Goal: Information Seeking & Learning: Learn about a topic

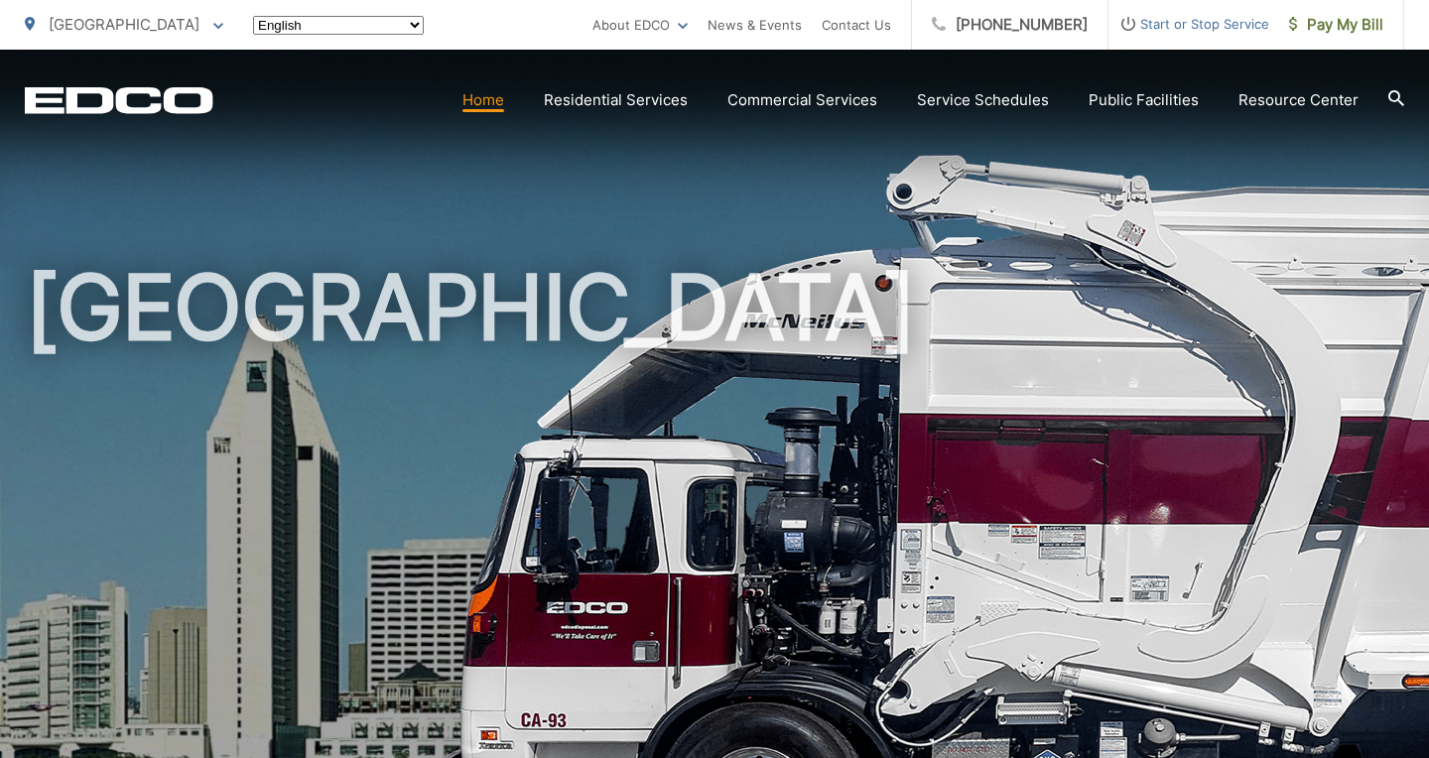
scroll to position [46, 0]
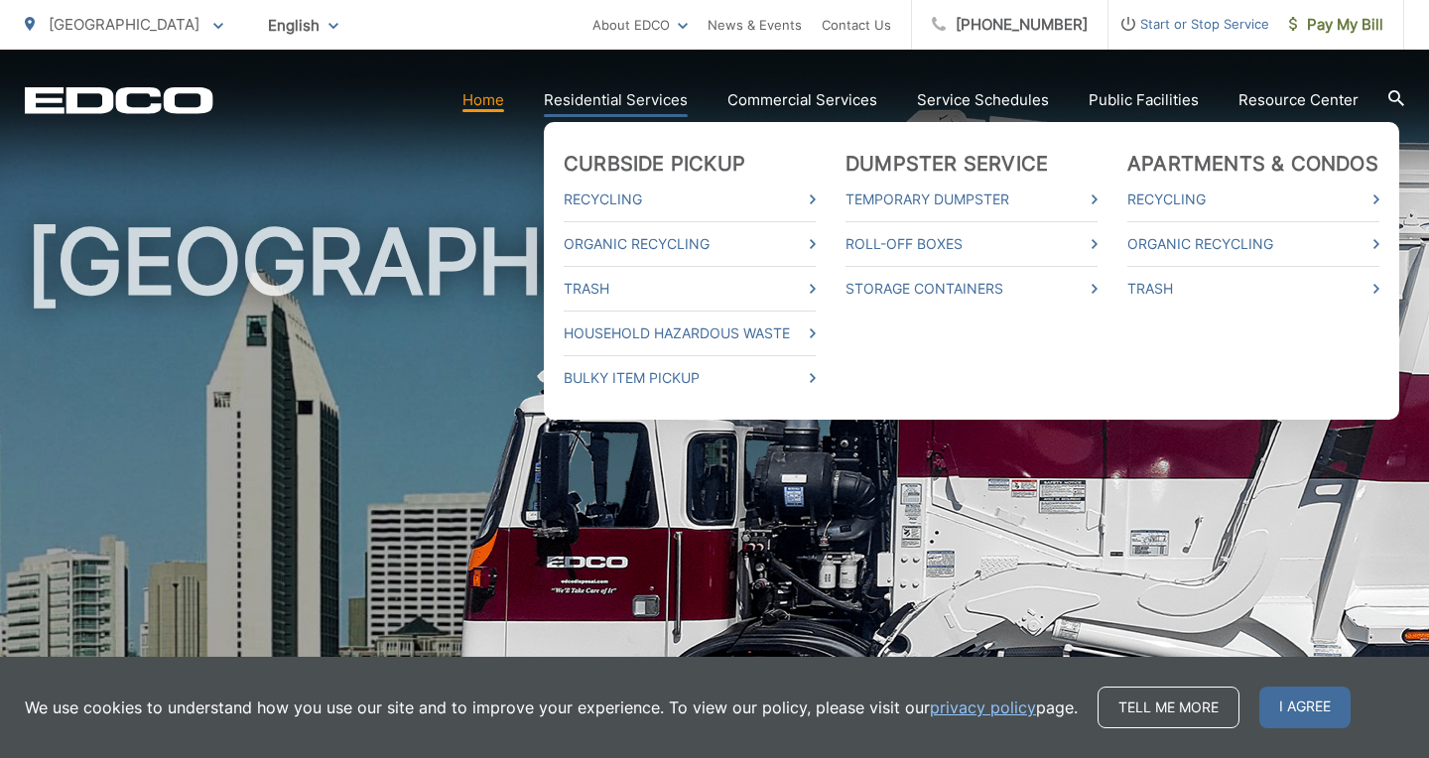
click at [643, 110] on link "Residential Services" at bounding box center [616, 100] width 144 height 24
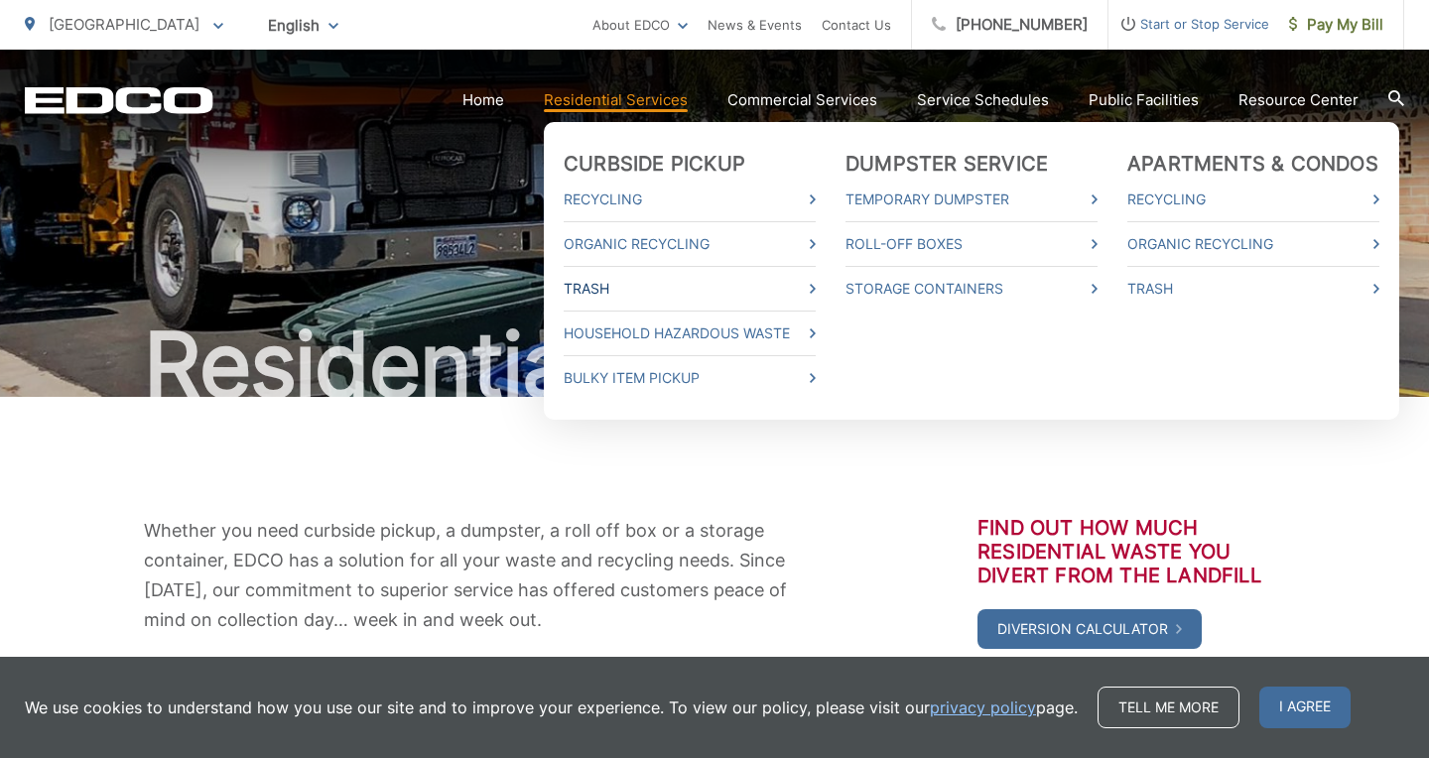
click at [602, 288] on link "Trash" at bounding box center [690, 289] width 252 height 24
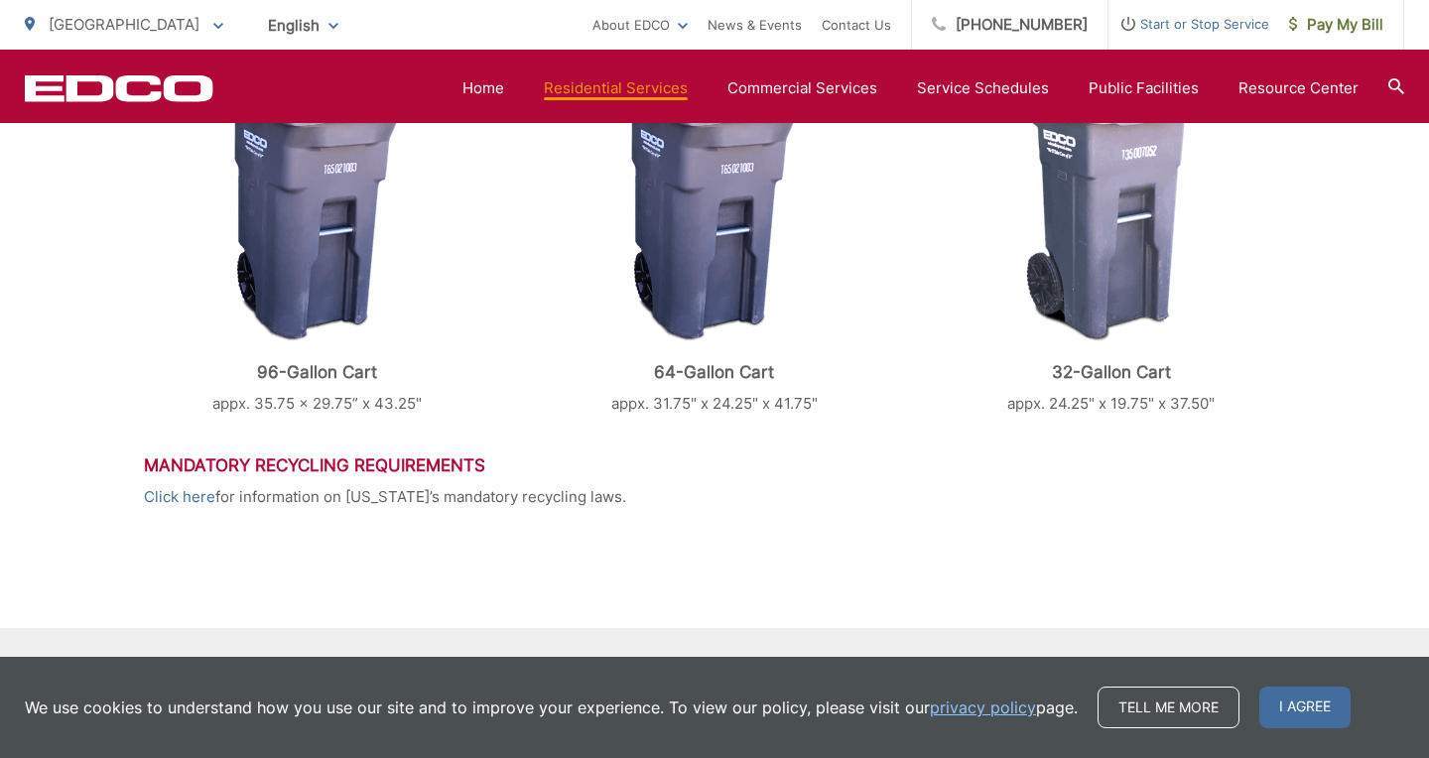
scroll to position [1063, 0]
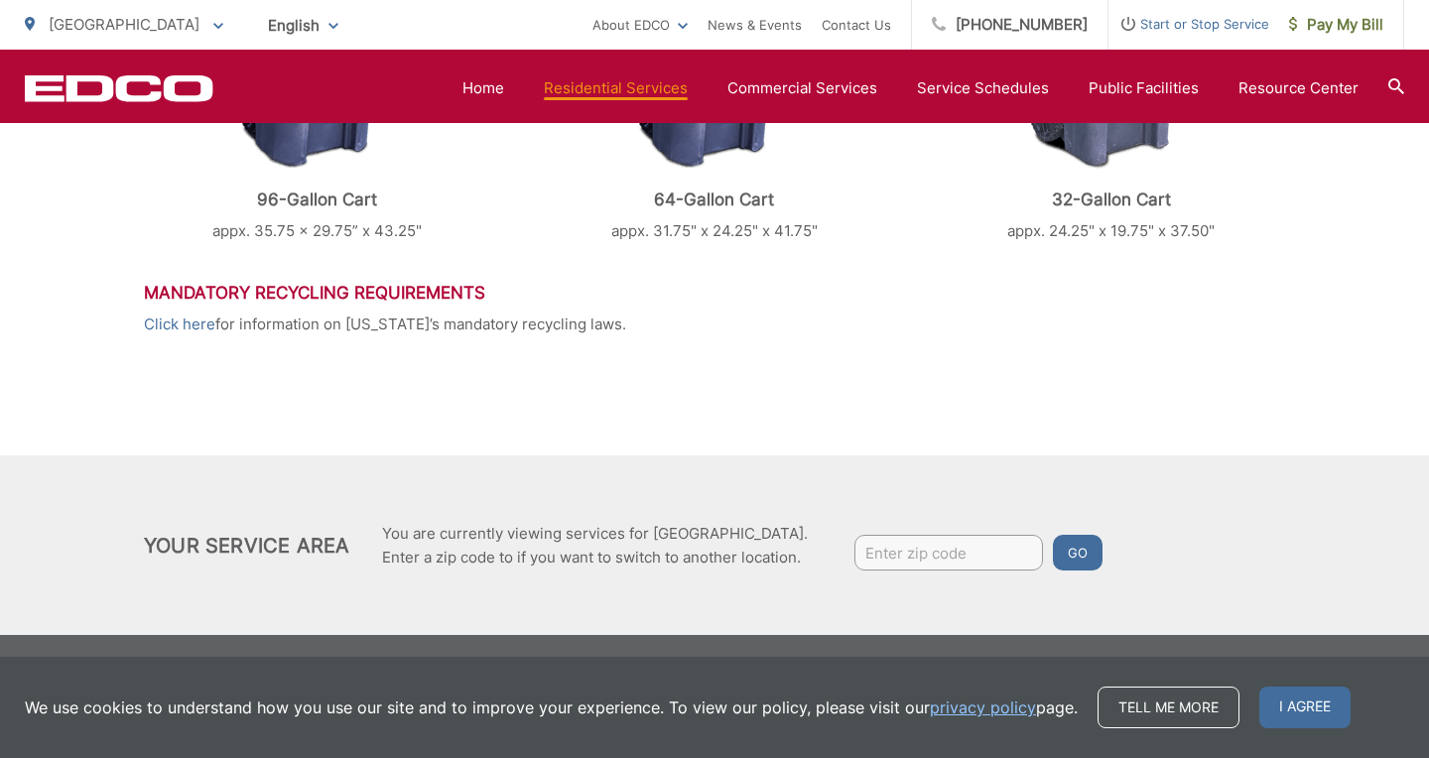
click at [916, 558] on input "Enter zip code" at bounding box center [948, 553] width 189 height 36
type input "92129"
click at [1063, 562] on button "Go" at bounding box center [1078, 553] width 50 height 36
